Goal: Task Accomplishment & Management: Manage account settings

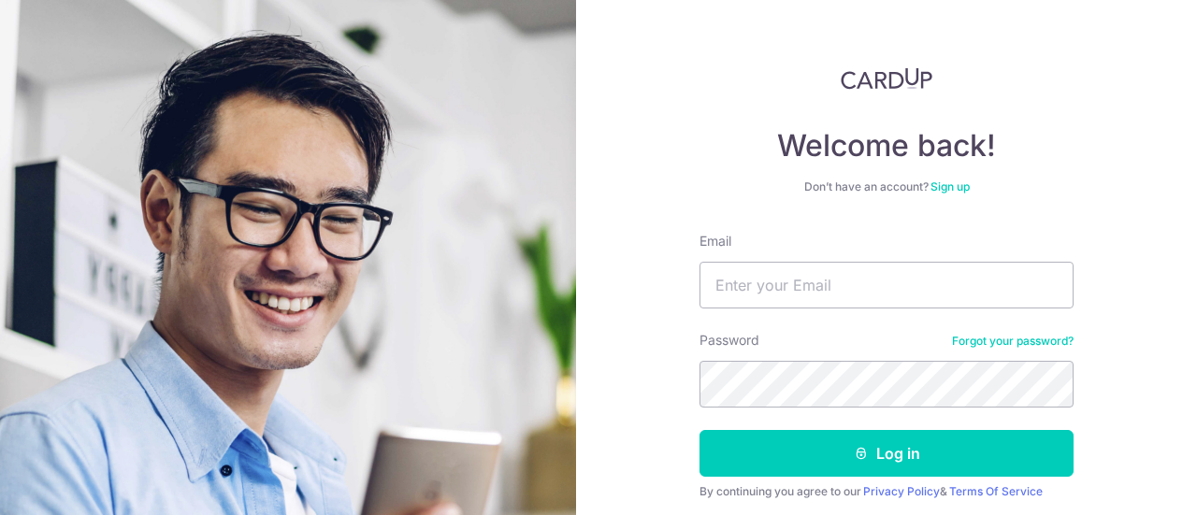
scroll to position [94, 0]
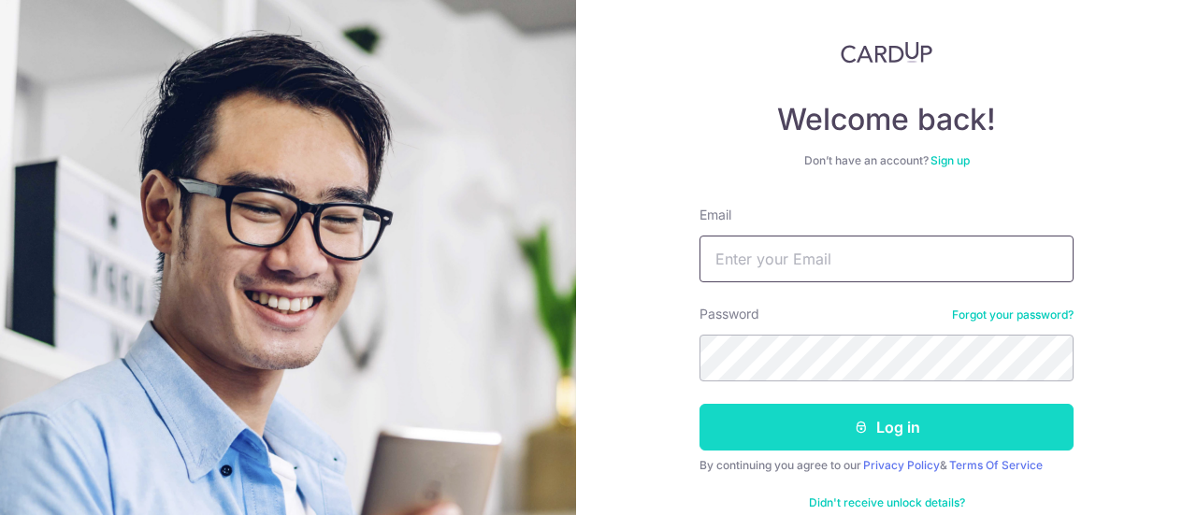
type input "[EMAIL_ADDRESS][DOMAIN_NAME]"
click at [845, 426] on button "Log in" at bounding box center [887, 427] width 374 height 47
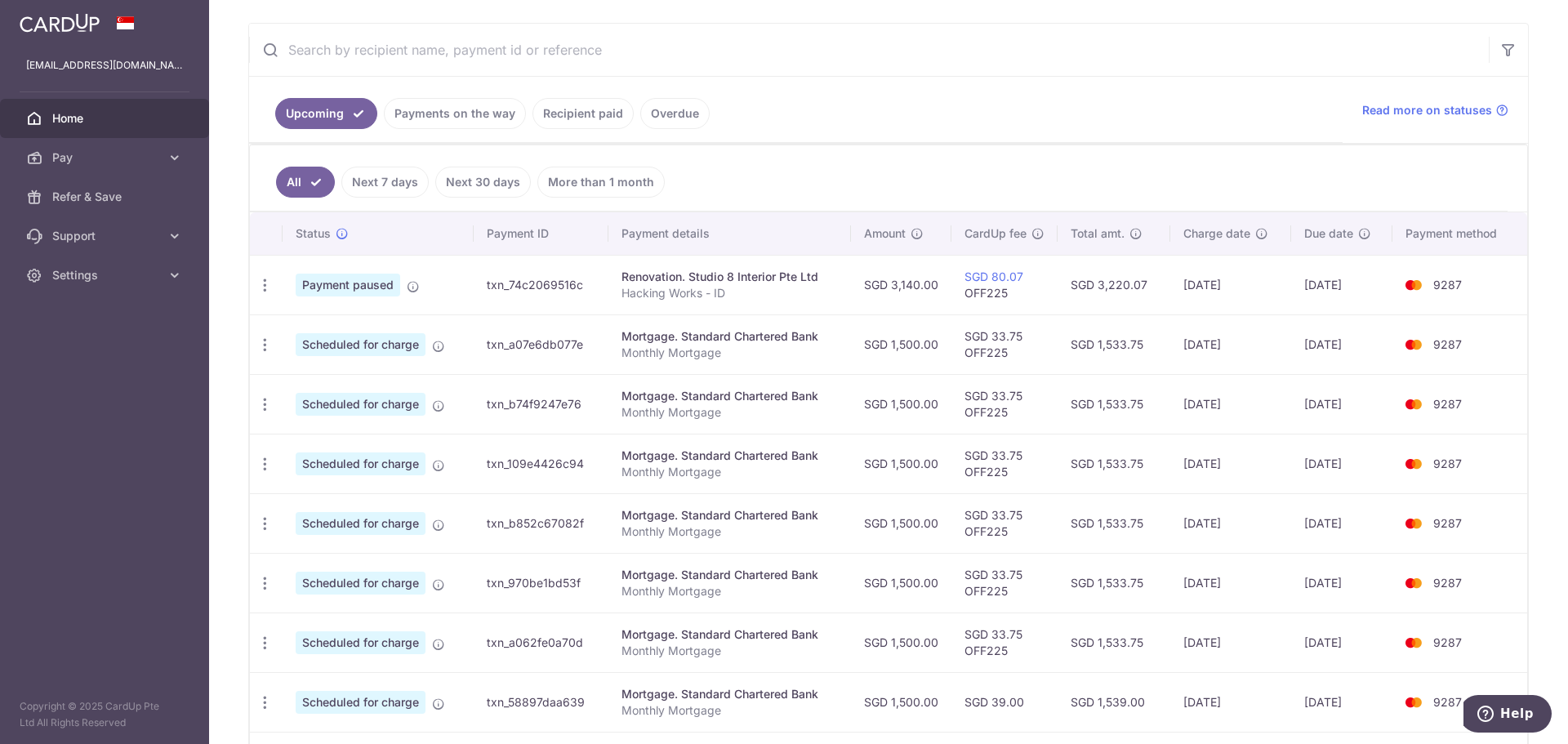
scroll to position [265, 0]
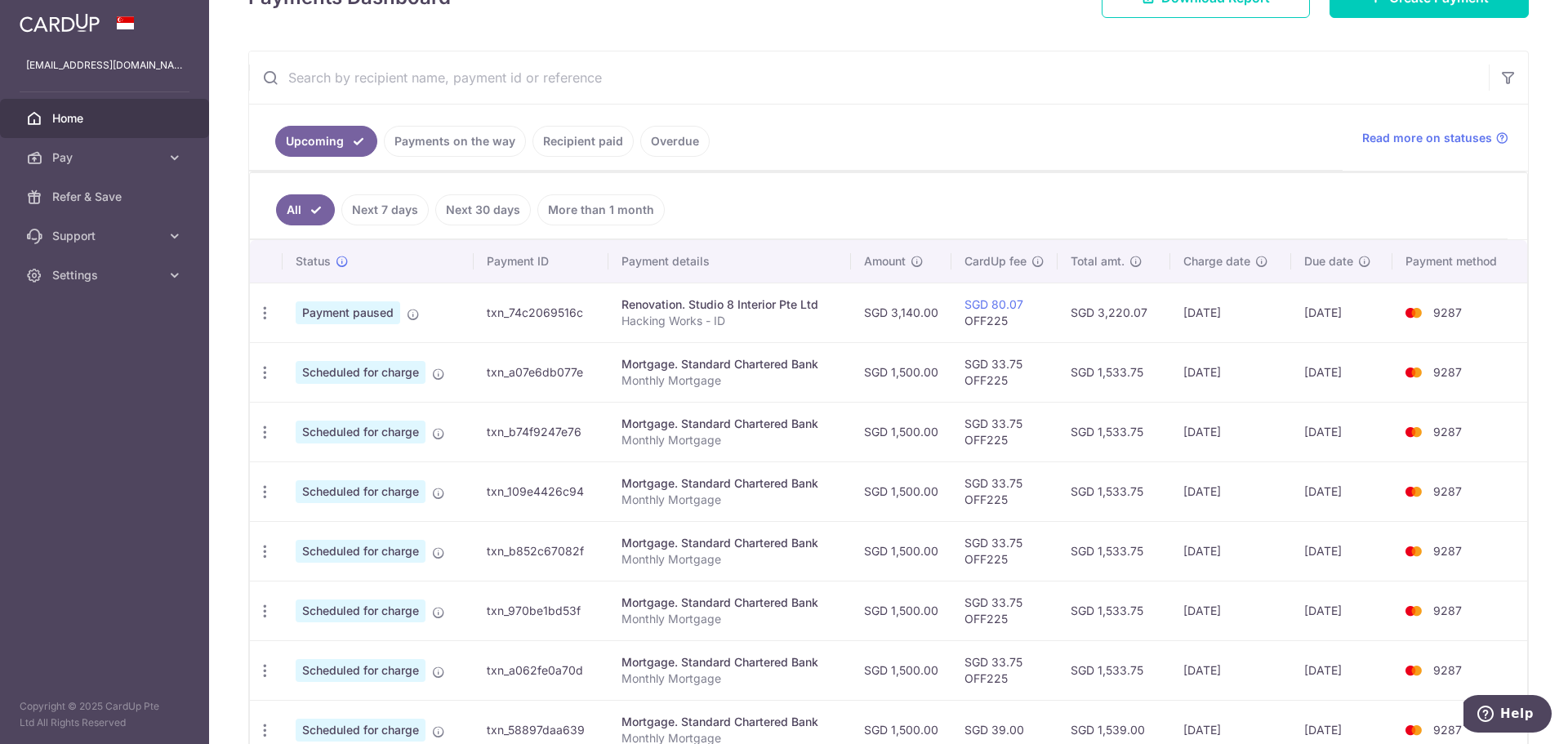
click at [430, 149] on link "Payments on the way" at bounding box center [455, 141] width 142 height 31
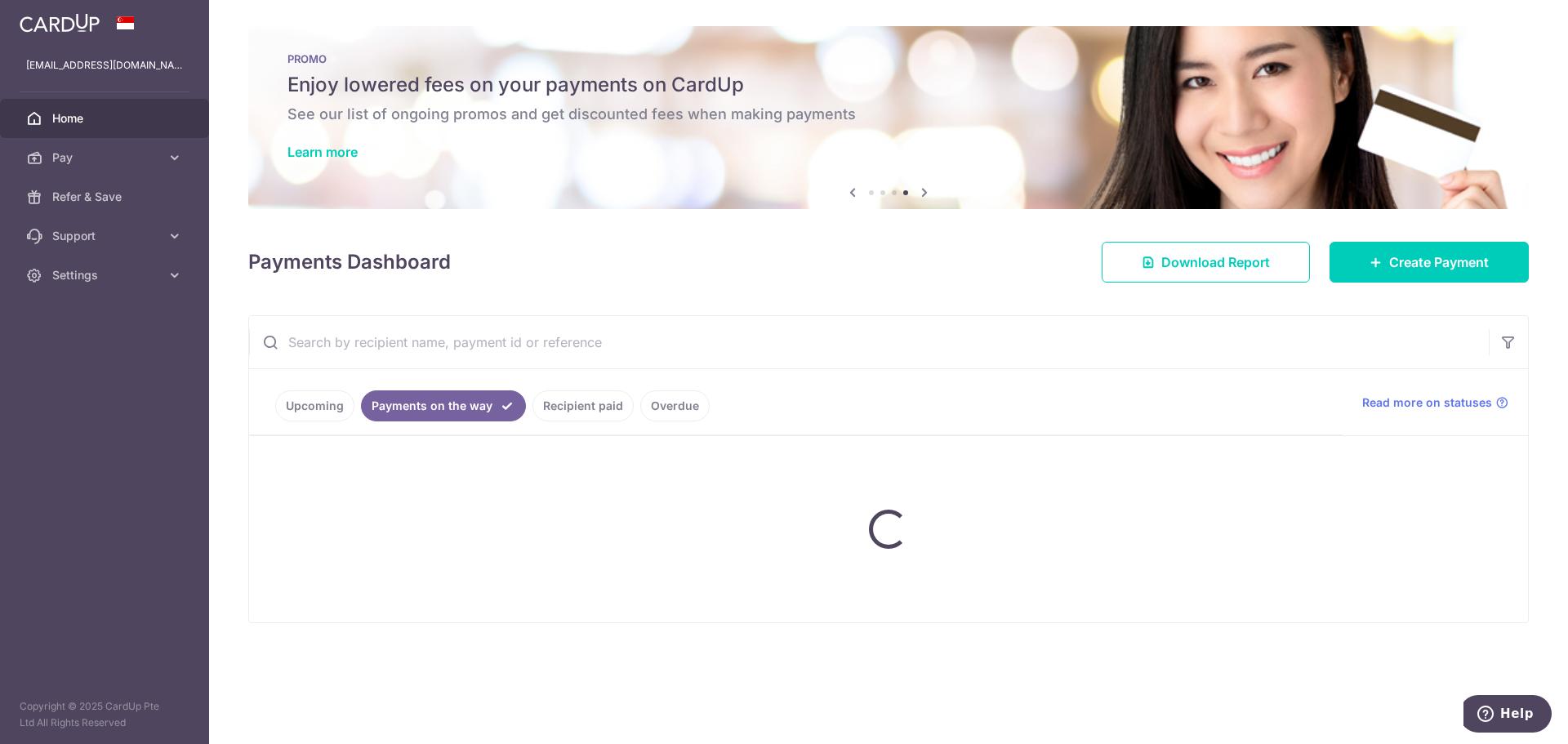
scroll to position [0, 0]
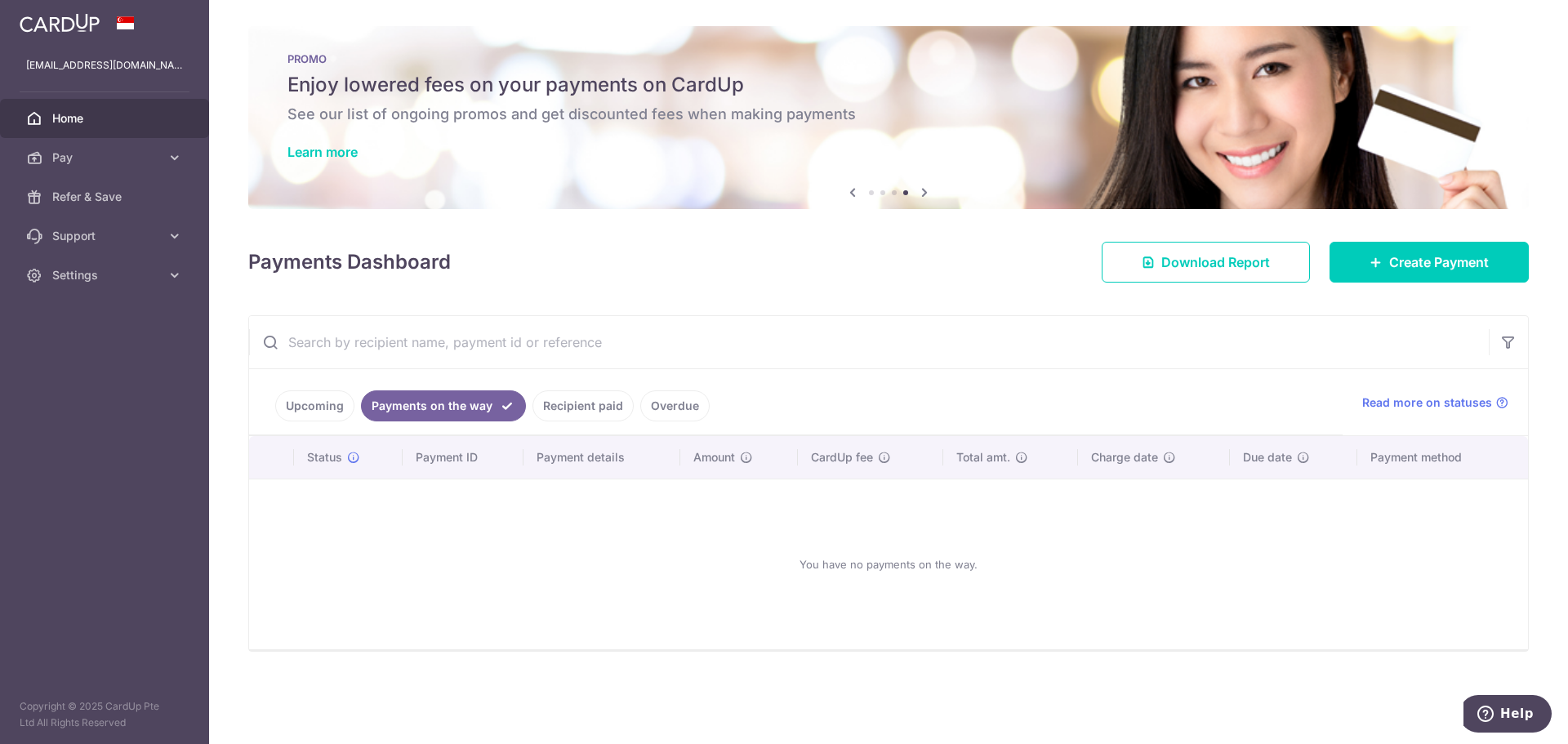
drag, startPoint x: 296, startPoint y: 397, endPoint x: 297, endPoint y: 406, distance: 9.1
click at [296, 398] on link "Upcoming" at bounding box center [314, 406] width 79 height 31
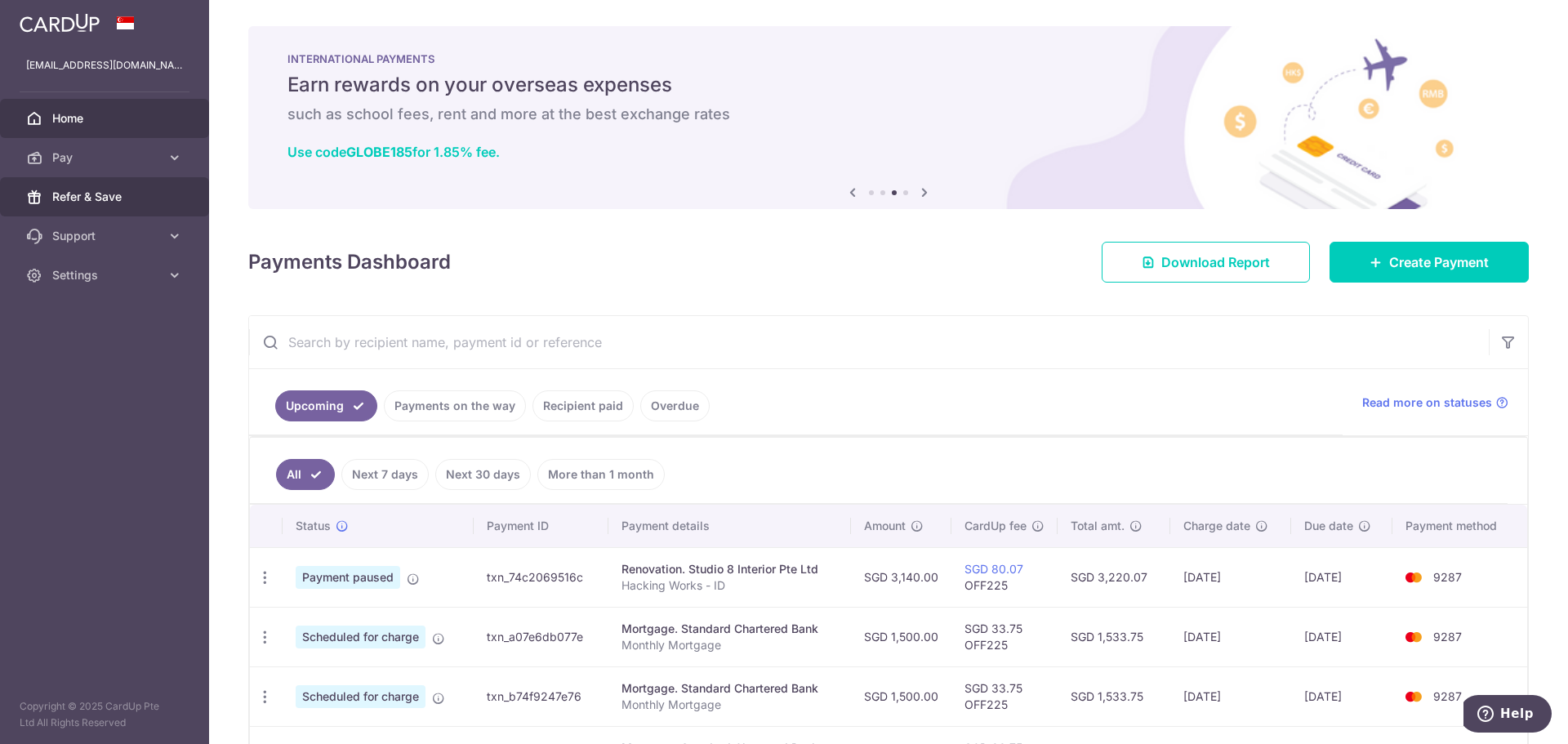
click at [107, 185] on link "Refer & Save" at bounding box center [104, 196] width 209 height 39
